Goal: Task Accomplishment & Management: Use online tool/utility

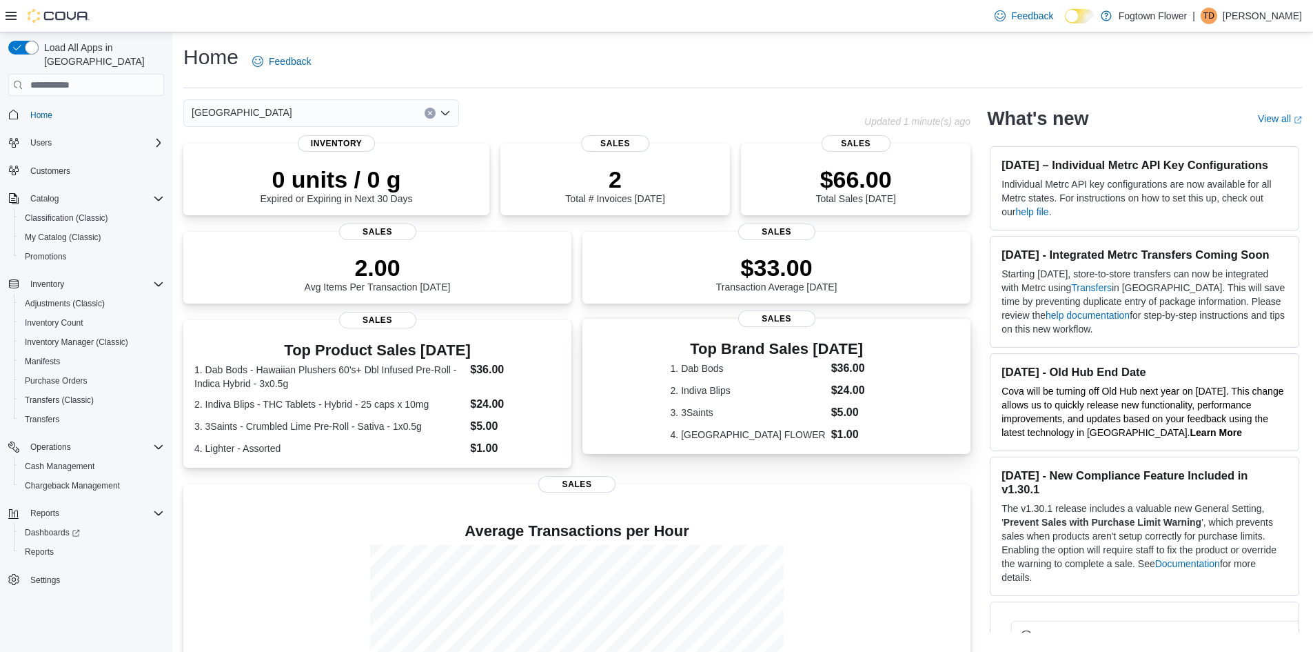
click at [735, 398] on dl "1. Dab Bods $36.00 2. Indiva Blips $24.00 3. 3Saints $5.00 4. FOGTOWN FLOWER $1…" at bounding box center [777, 401] width 212 height 83
click at [392, 392] on dl "1. Dab Bods - Hawaiian Plushers 60's+ Dbl Infused Pre-Roll - Indica Hybrid - 3x…" at bounding box center [377, 407] width 366 height 95
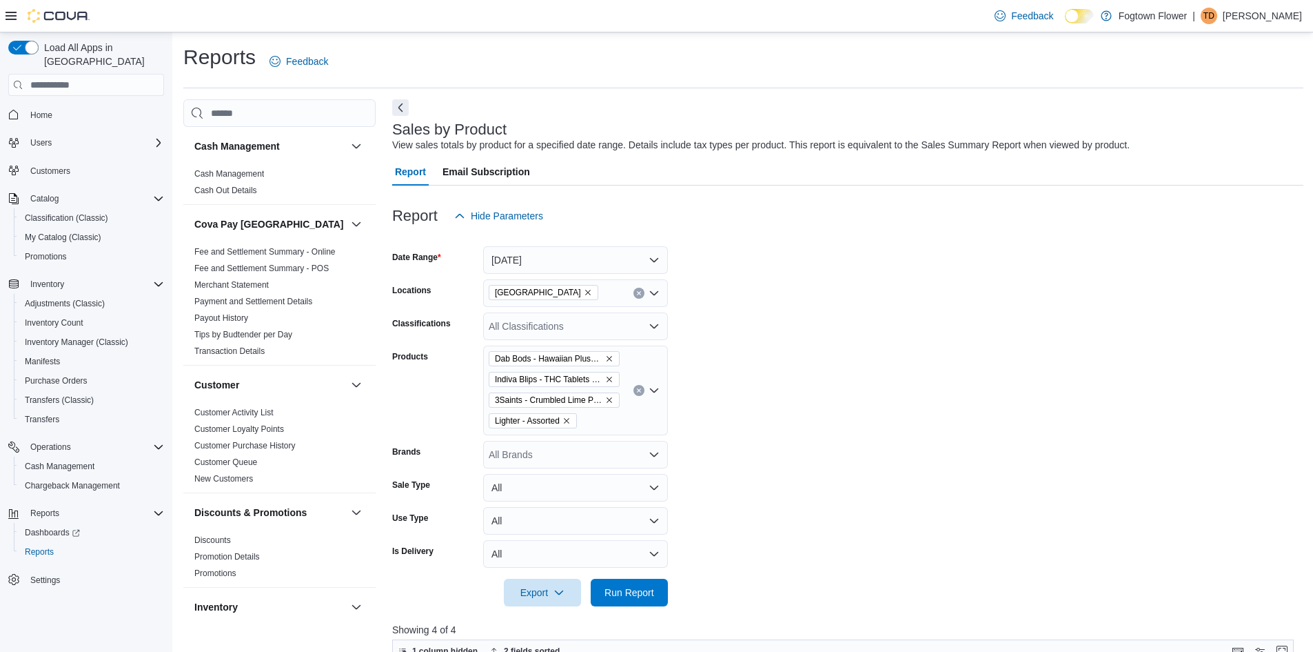
click at [642, 385] on button "Clear input" at bounding box center [639, 390] width 11 height 11
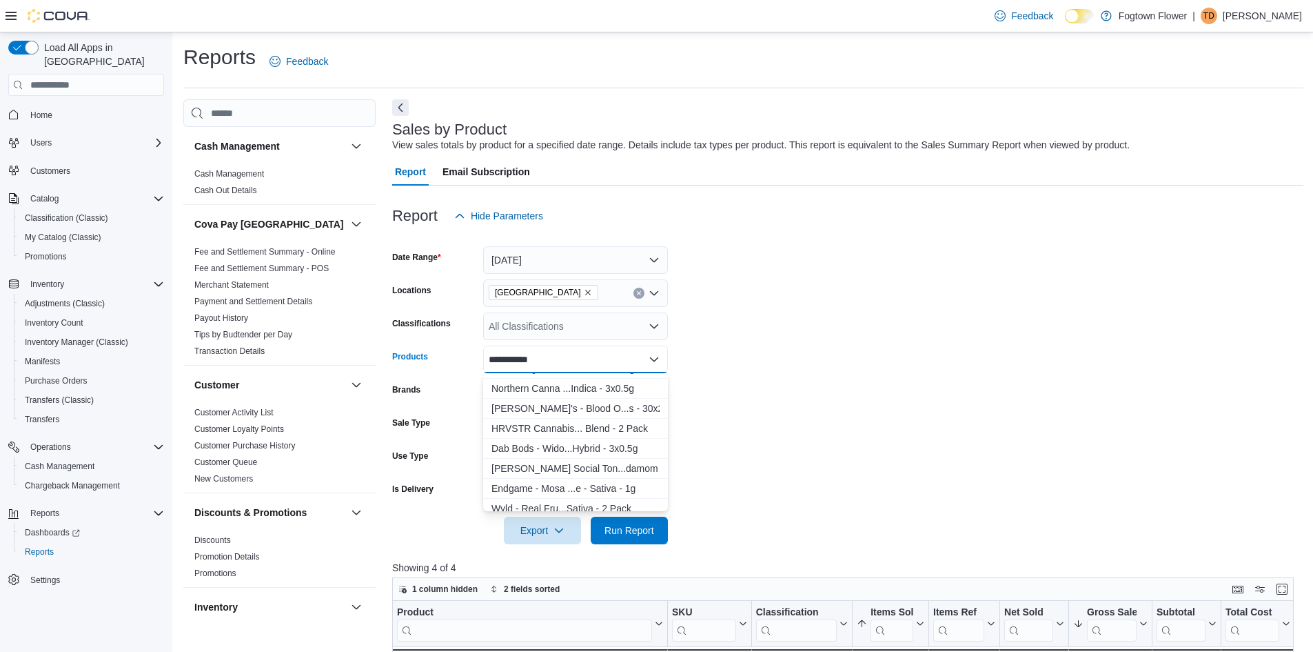
scroll to position [1103, 0]
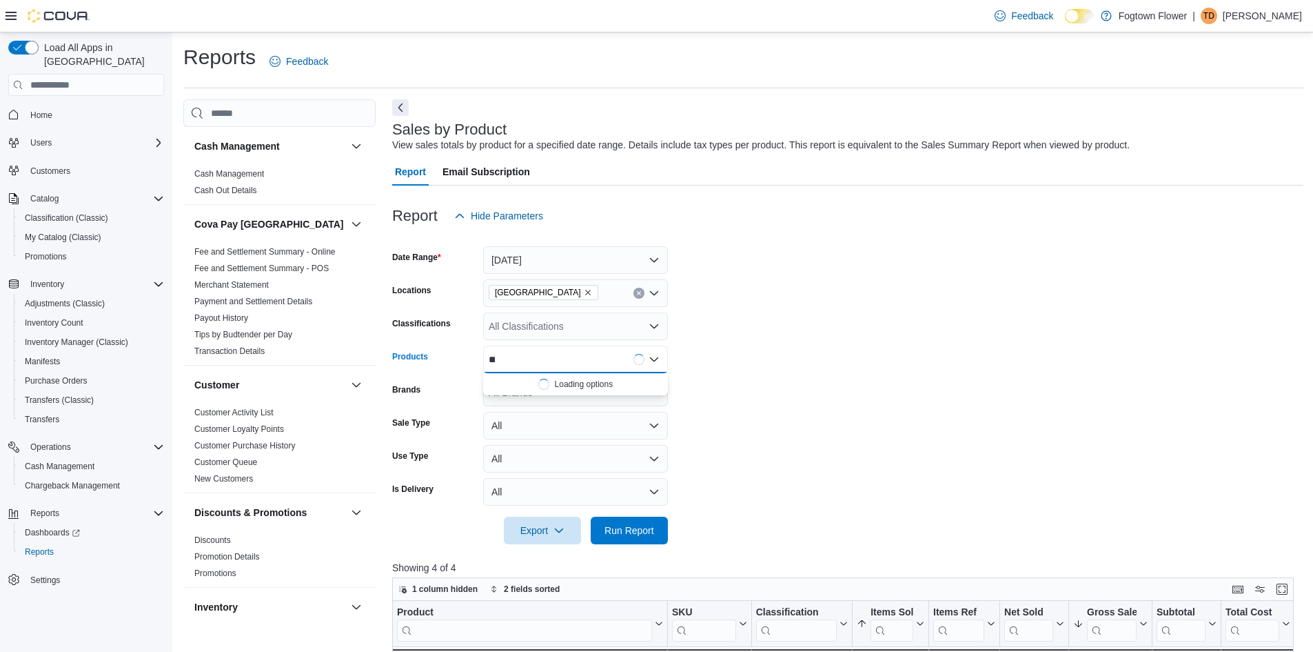
type input "*"
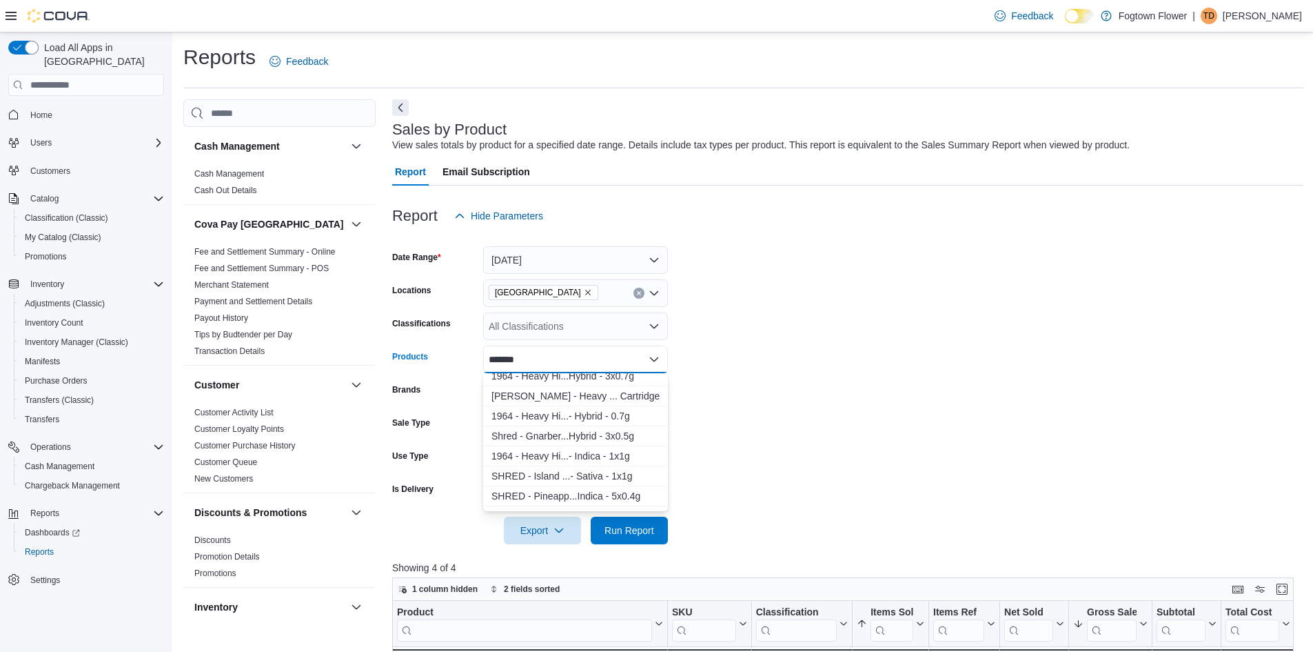
scroll to position [276, 0]
type input "*******"
click at [587, 492] on div "Shred- Tiger Bl...Indica - 3x0.5g" at bounding box center [576, 487] width 168 height 14
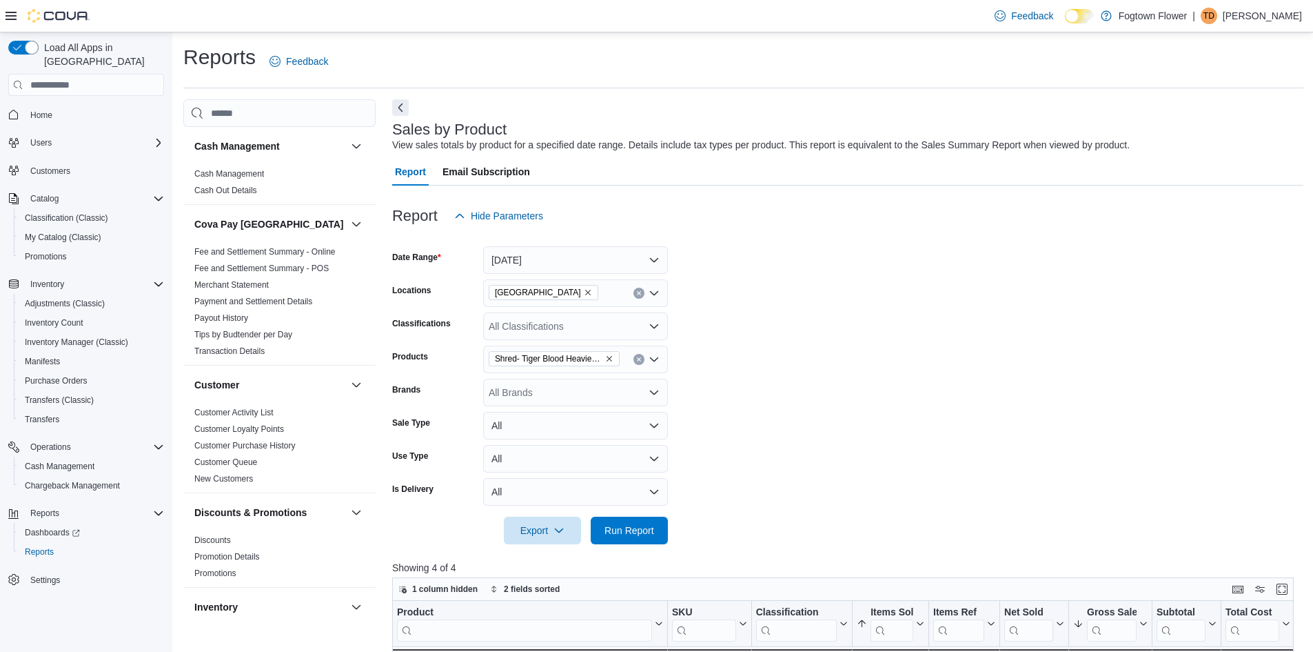
click at [754, 384] on form "Date Range Today Locations Mount Pleasant Classifications All Classifications P…" at bounding box center [847, 387] width 911 height 314
click at [654, 359] on icon "Open list of options" at bounding box center [654, 359] width 11 height 11
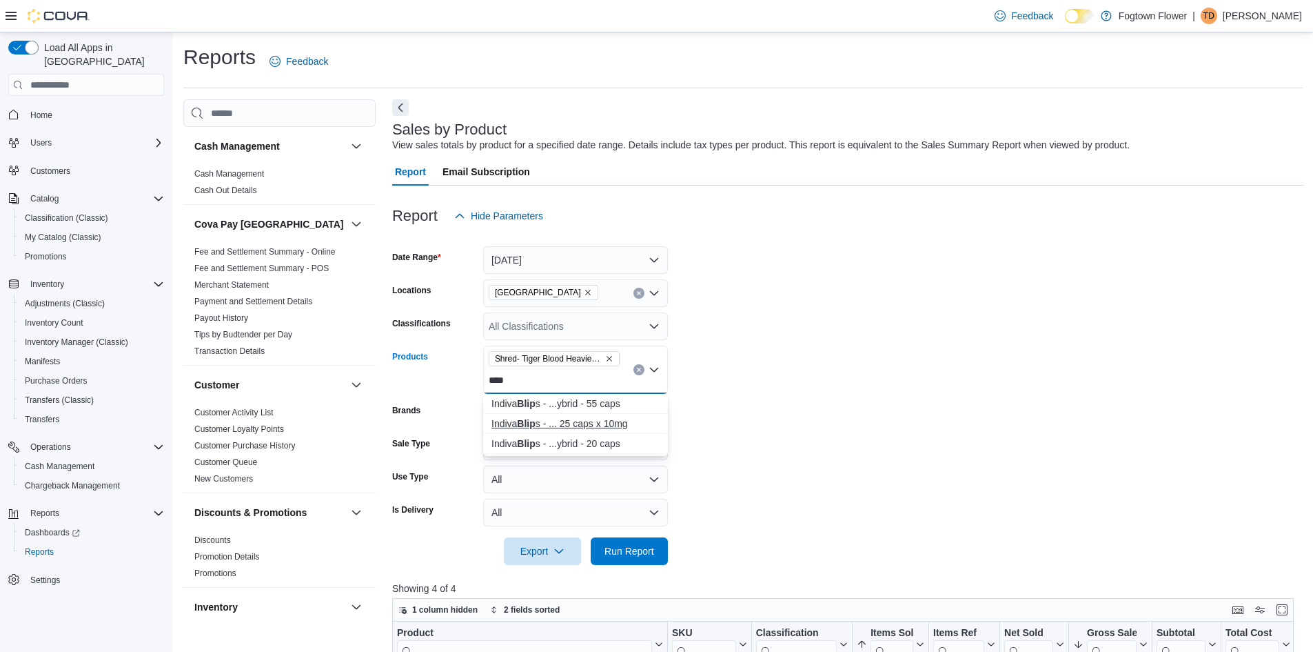
type input "****"
click at [583, 424] on div "Indiva Blip s - ... 25 caps x 10mg" at bounding box center [576, 423] width 168 height 14
click at [762, 377] on form "Date Range Today Locations Mount Pleasant Classifications All Classifications P…" at bounding box center [847, 397] width 911 height 335
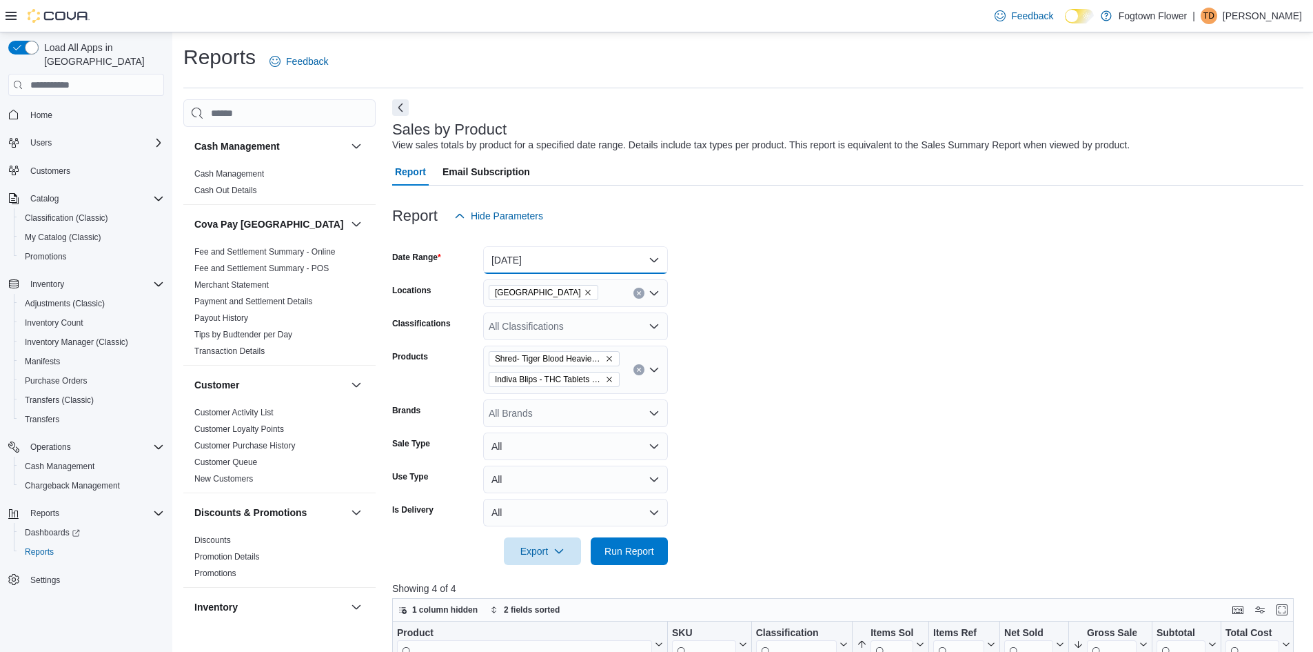
click at [652, 257] on button "Today" at bounding box center [575, 260] width 185 height 28
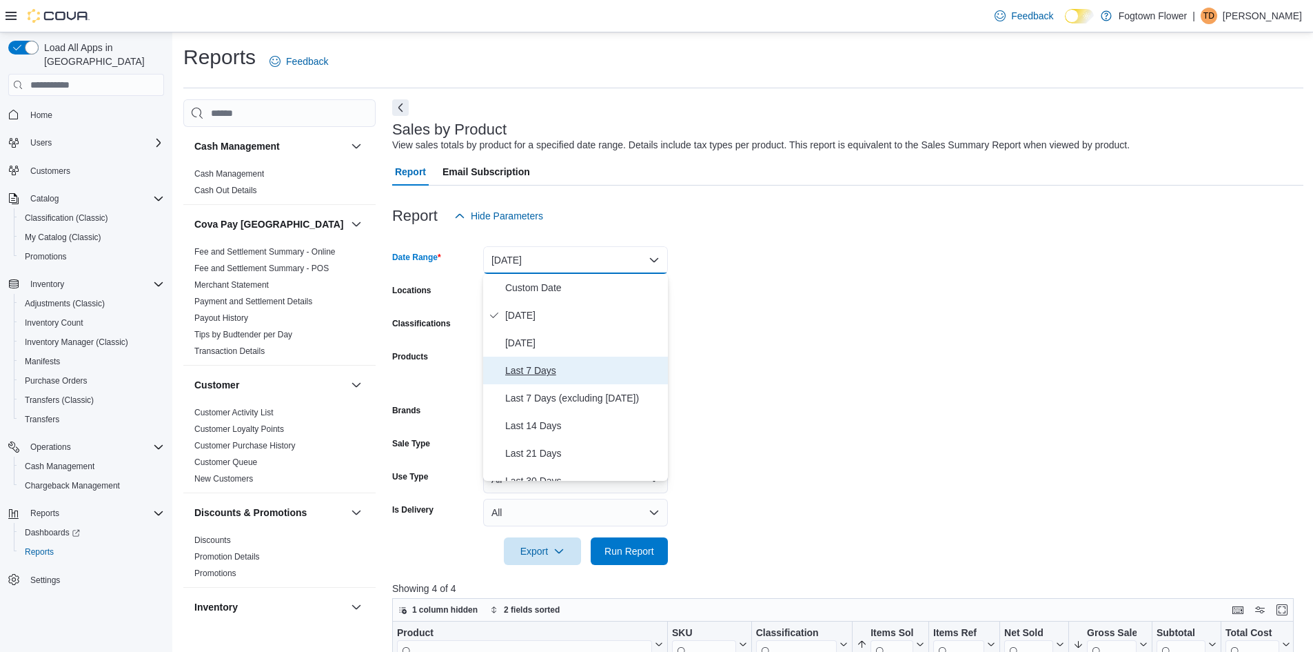
click at [527, 377] on span "Last 7 Days" at bounding box center [583, 370] width 157 height 17
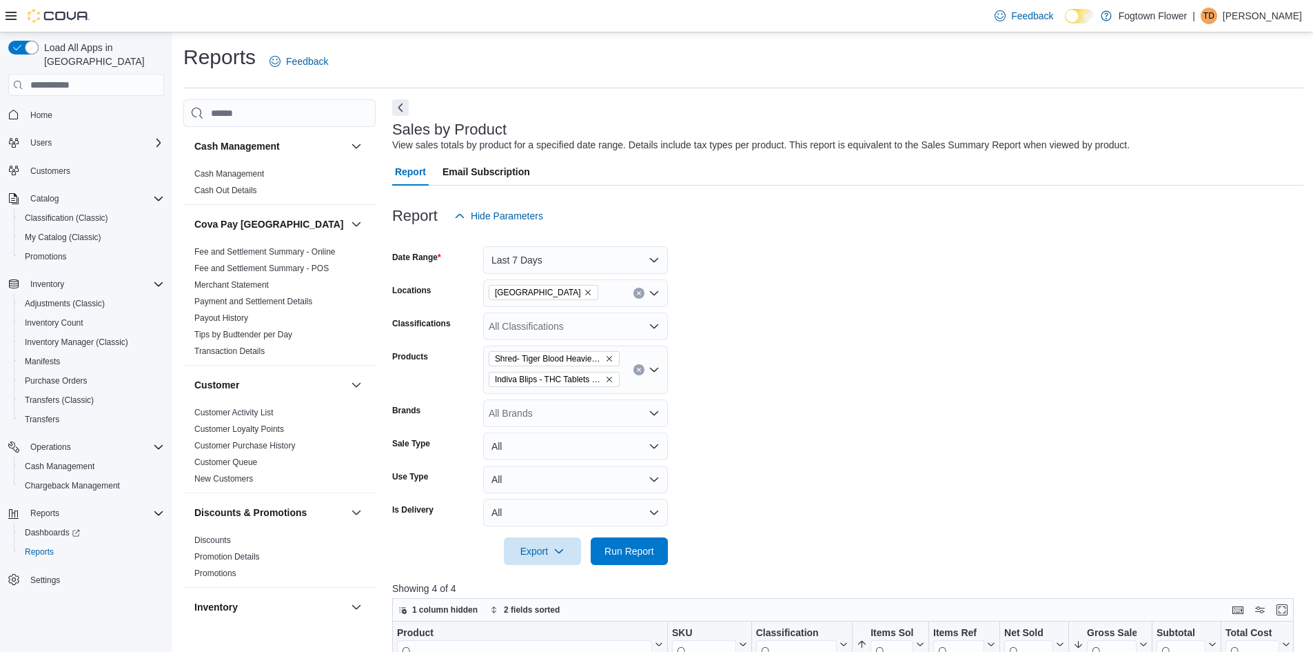
click at [837, 401] on form "Date Range Last 7 Days Locations Mount Pleasant Classifications All Classificat…" at bounding box center [847, 397] width 911 height 335
click at [647, 558] on span "Run Report" at bounding box center [629, 550] width 61 height 28
click at [636, 294] on icon "Clear input" at bounding box center [639, 293] width 6 height 6
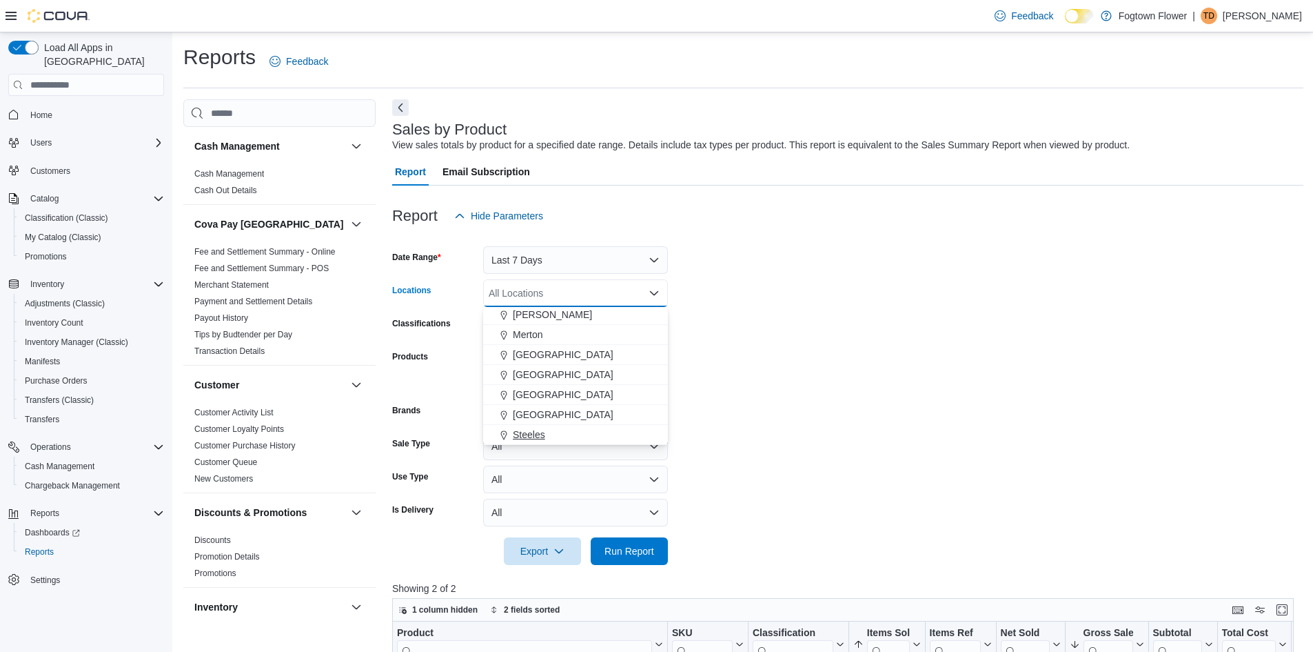
click at [538, 430] on span "Steeles" at bounding box center [529, 434] width 32 height 14
click at [634, 554] on span "Run Report" at bounding box center [630, 550] width 50 height 14
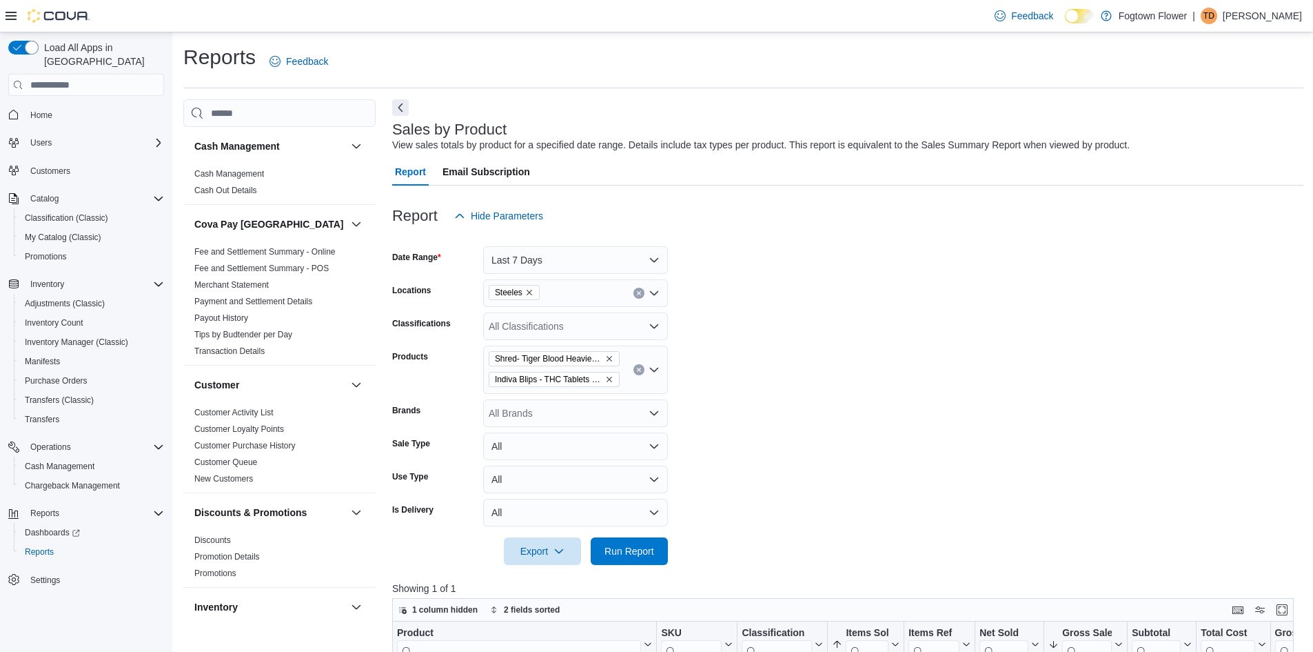
click at [638, 371] on icon "Clear input" at bounding box center [638, 369] width 3 height 3
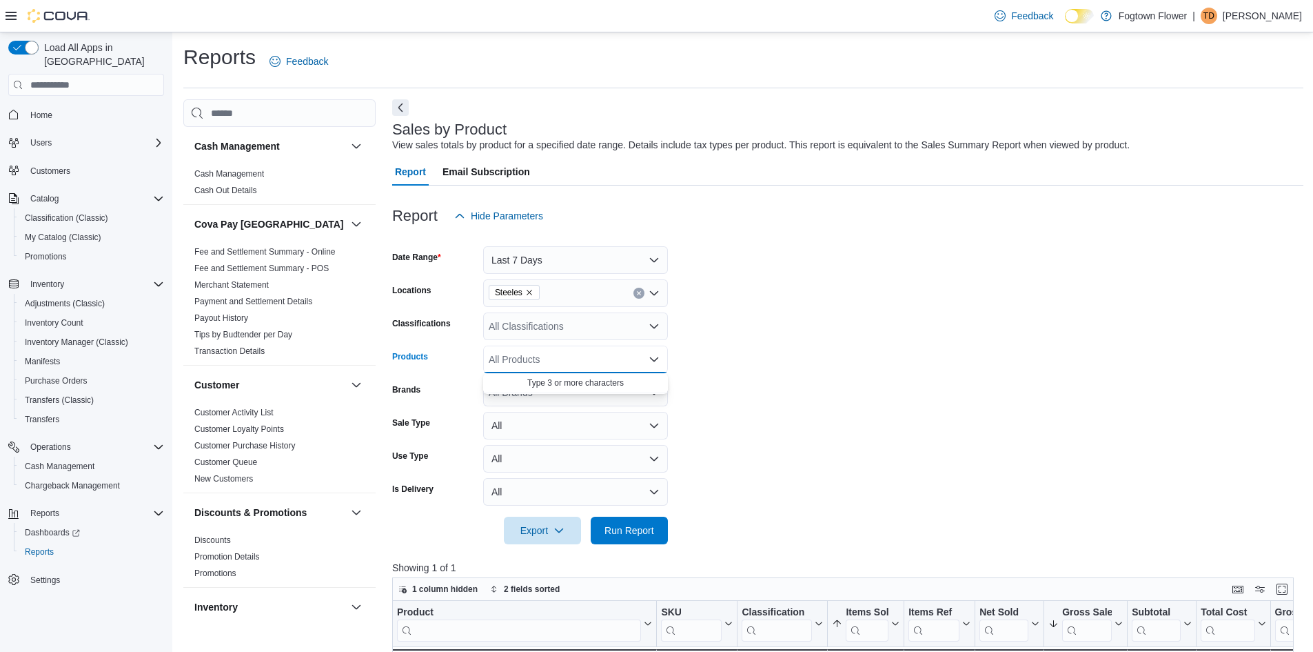
click at [636, 289] on button "Clear input" at bounding box center [639, 293] width 11 height 11
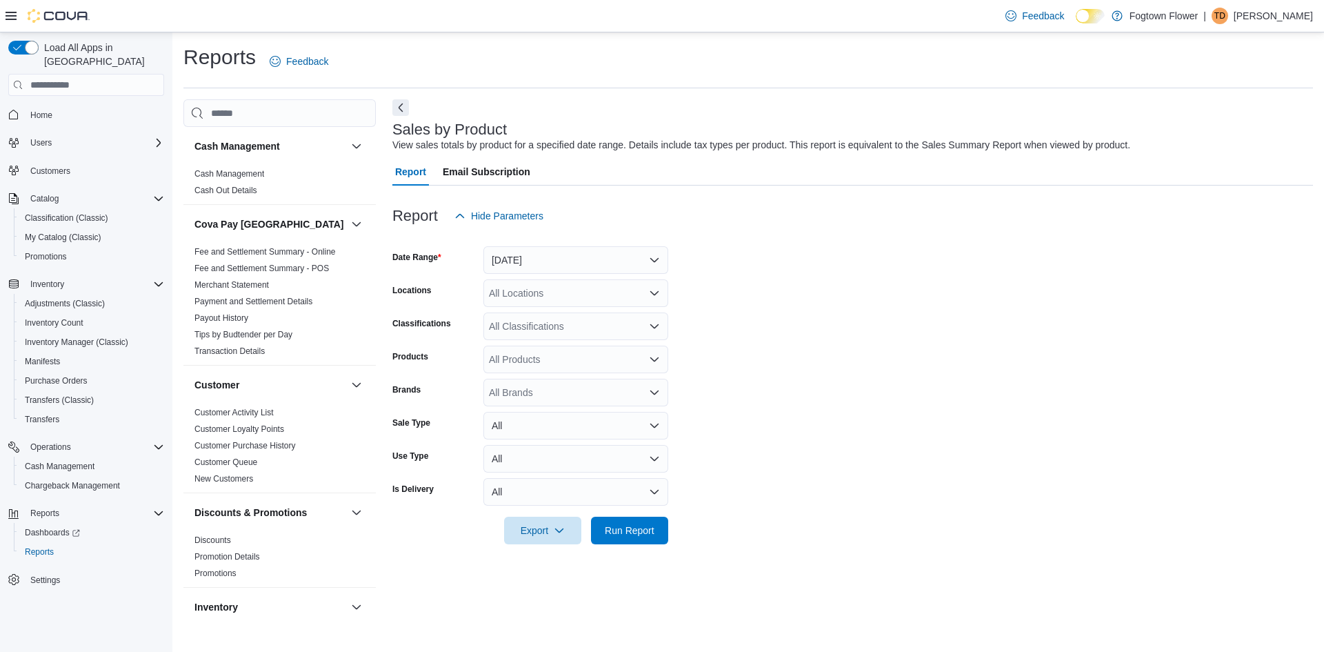
click at [58, 108] on span "Home" at bounding box center [94, 113] width 139 height 17
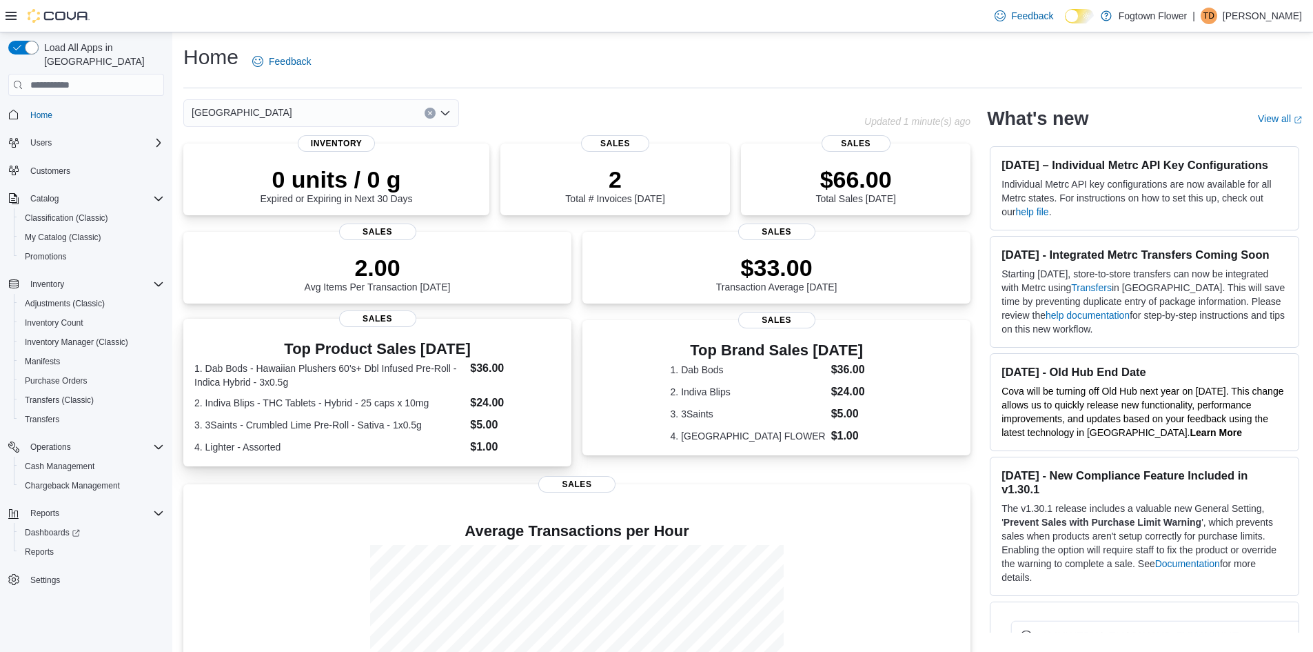
click at [434, 426] on dt "3. 3Saints - Crumbled Lime Pre-Roll - Sativa - 1x0.5g" at bounding box center [329, 425] width 270 height 14
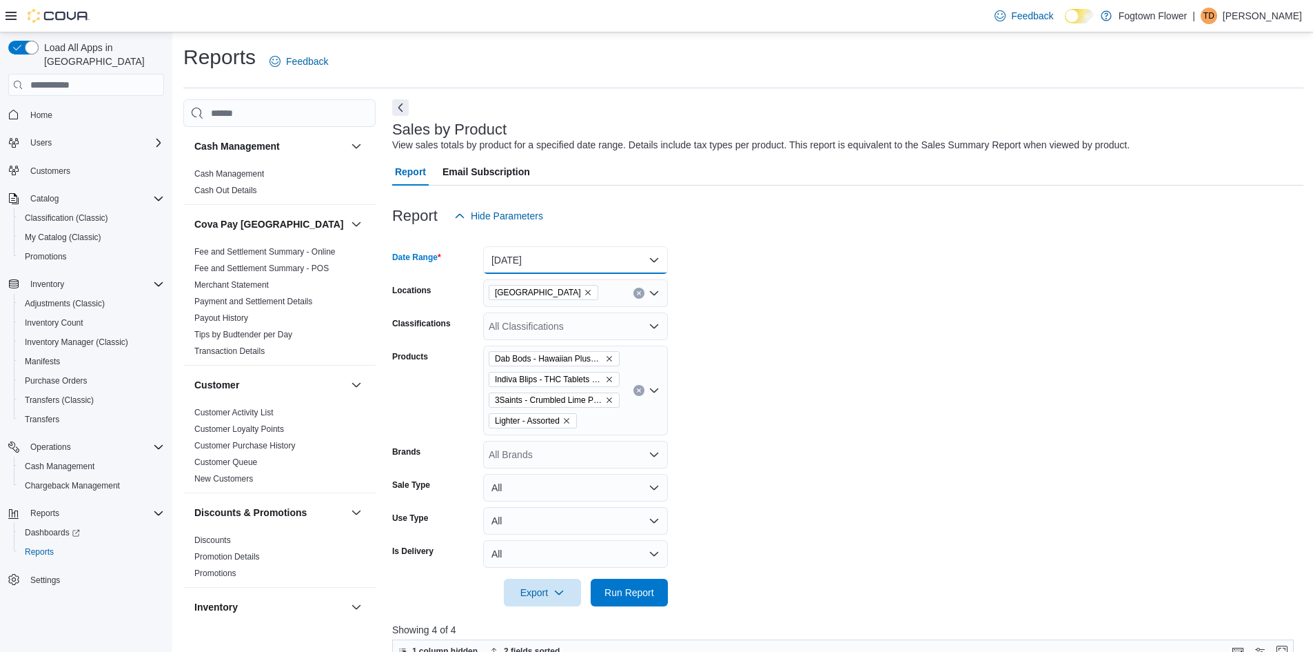
click at [637, 266] on button "[DATE]" at bounding box center [575, 260] width 185 height 28
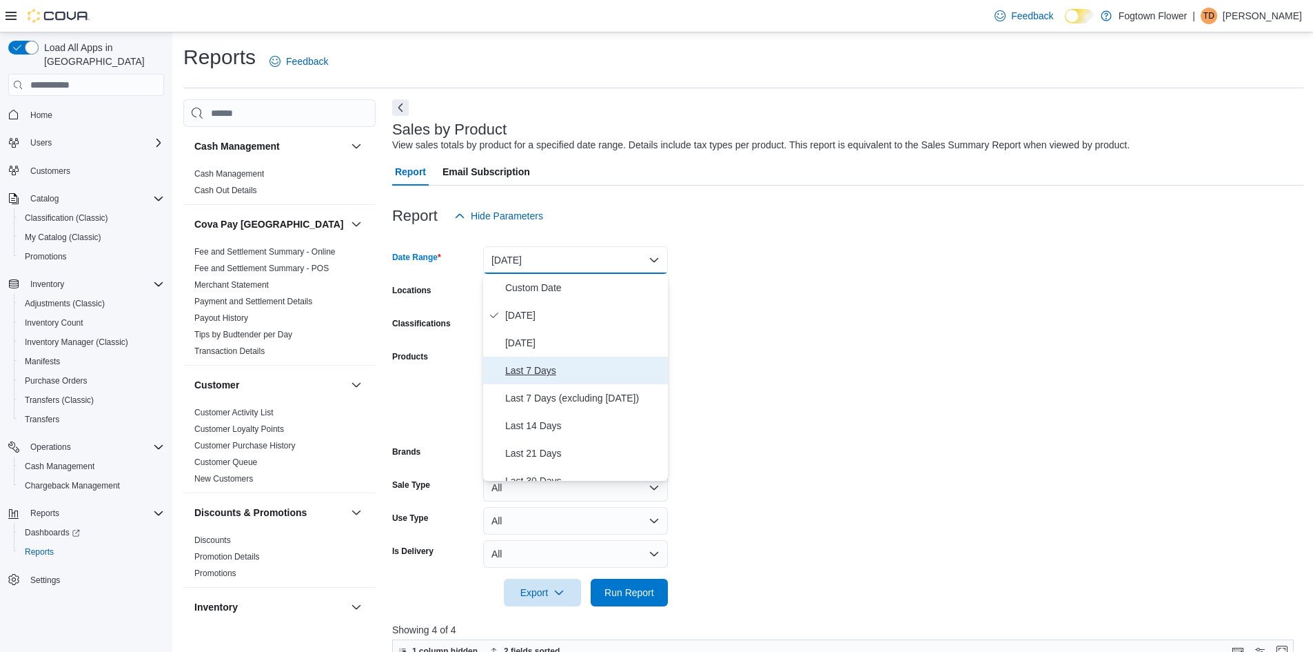
click at [573, 366] on span "Last 7 Days" at bounding box center [583, 370] width 157 height 17
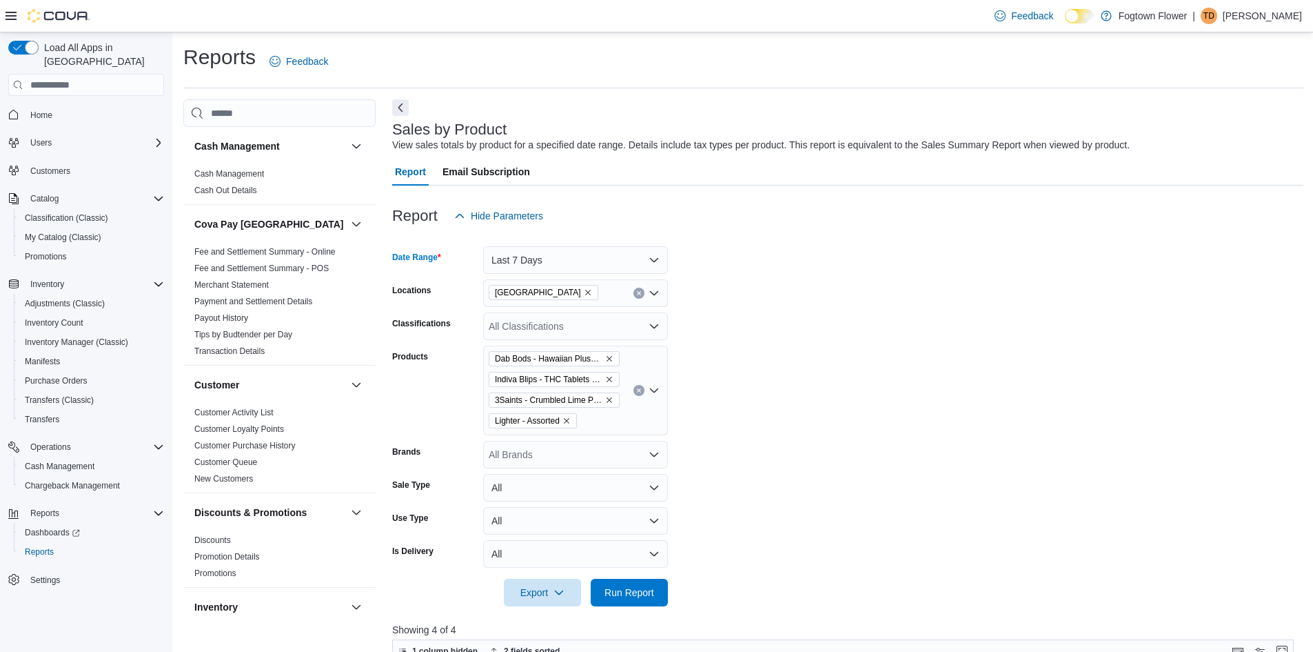
click at [639, 292] on icon "Clear input" at bounding box center [639, 293] width 6 height 6
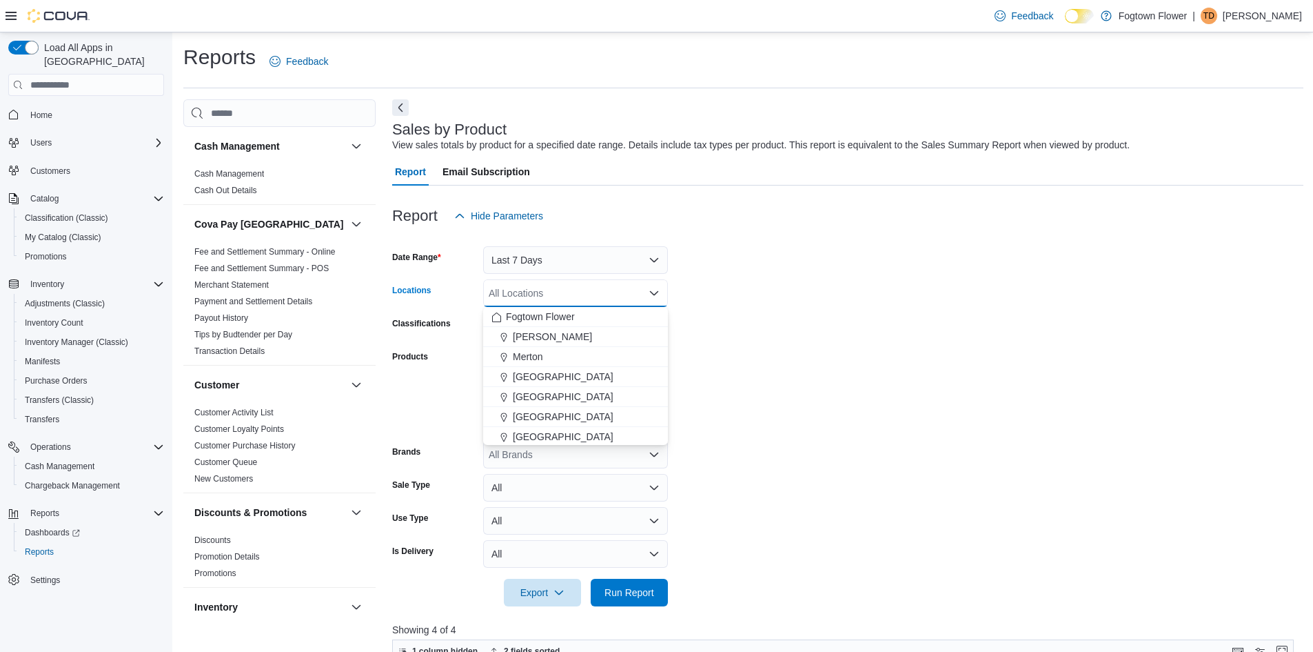
click at [647, 295] on div "All Locations Combo box. Selected. Combo box input. All Locations. Type some te…" at bounding box center [575, 293] width 185 height 28
click at [538, 429] on span "Steeles" at bounding box center [529, 434] width 32 height 14
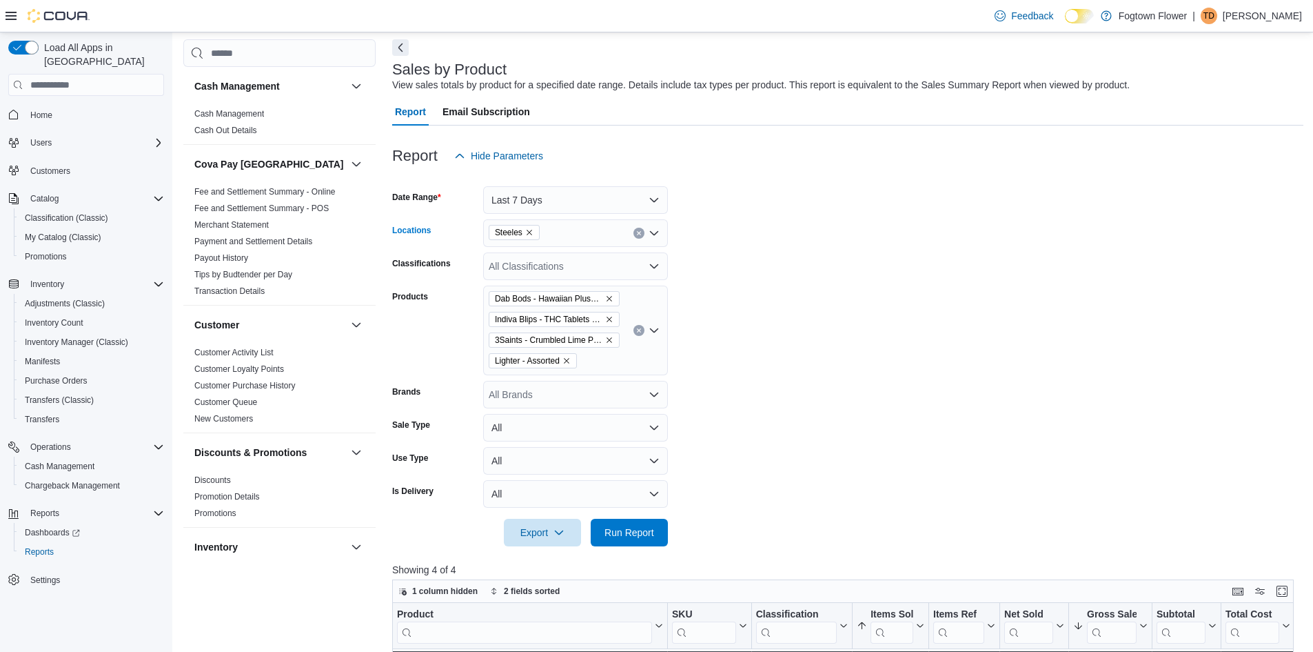
scroll to position [138, 0]
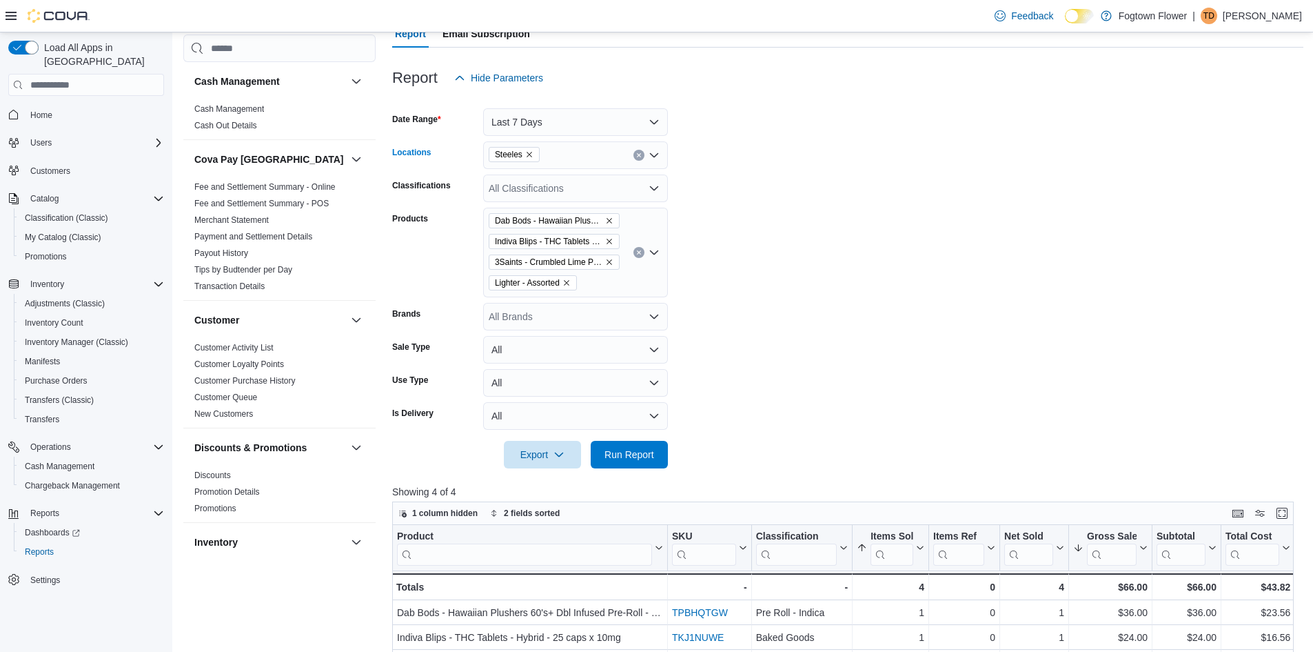
click at [744, 208] on form "Date Range Last 7 Days Locations Steeles Combo box. Selected. Steeles. Press Ba…" at bounding box center [847, 280] width 911 height 376
click at [643, 253] on button "Clear input" at bounding box center [639, 252] width 11 height 11
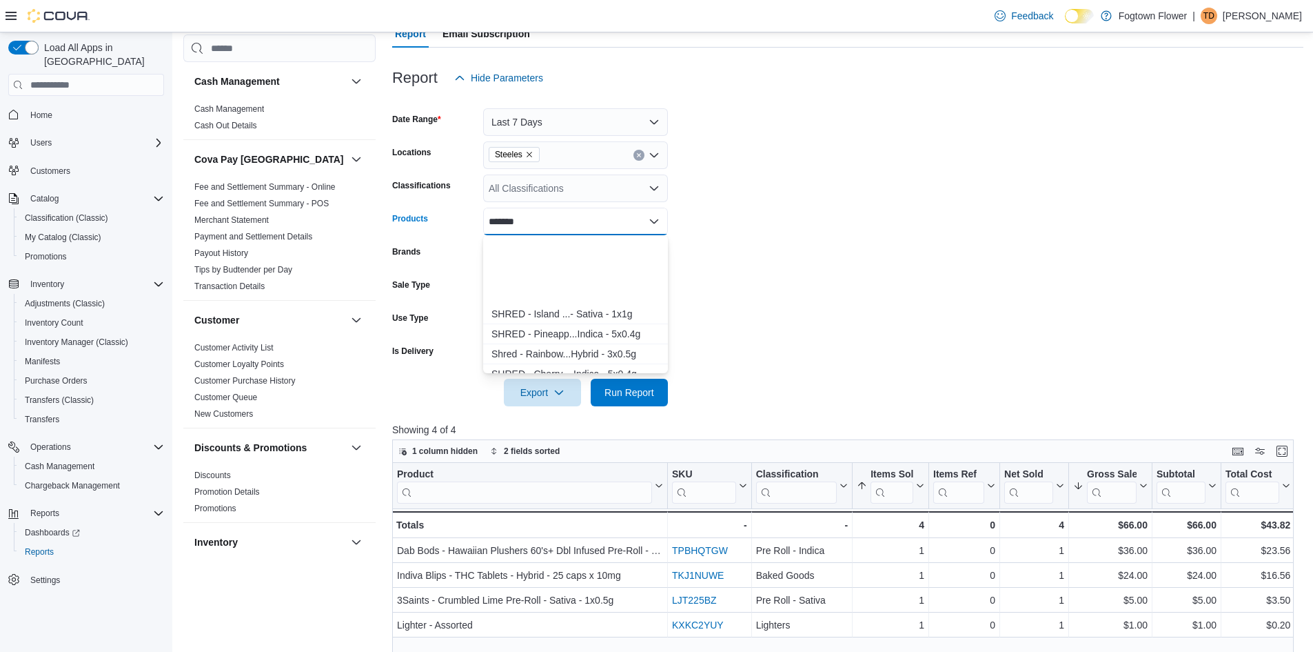
scroll to position [345, 0]
type input "*******"
click at [616, 285] on div "Shred- Tiger Bl...Indica - 3x0.5g" at bounding box center [576, 280] width 168 height 14
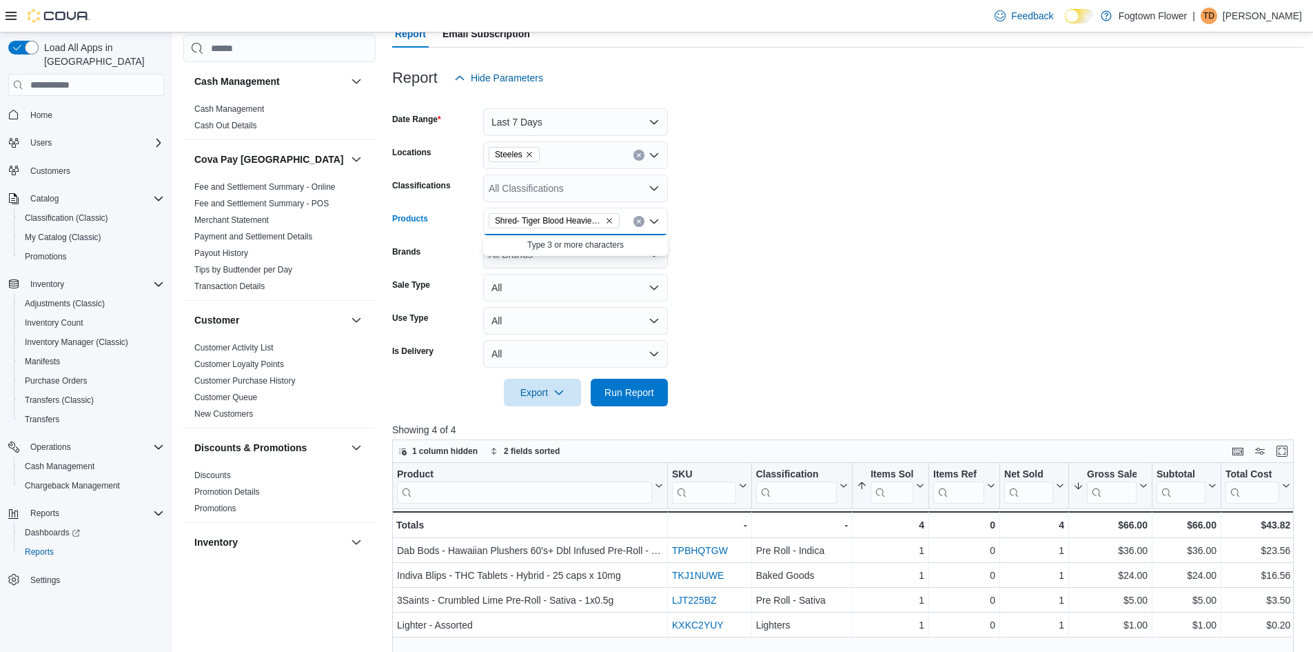
scroll to position [0, 0]
click at [741, 294] on form "Date Range Last 7 Days Locations Steeles Classifications All Classifications Pr…" at bounding box center [847, 249] width 911 height 314
click at [657, 386] on span "Run Report" at bounding box center [629, 392] width 61 height 28
